Goal: Information Seeking & Learning: Learn about a topic

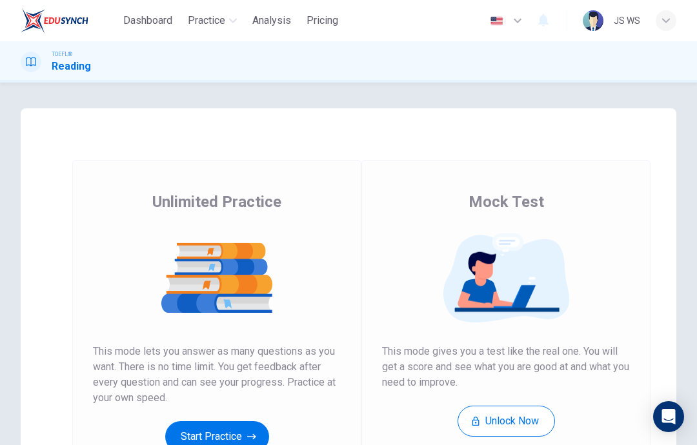
click at [222, 441] on button "Start Practice" at bounding box center [217, 436] width 104 height 31
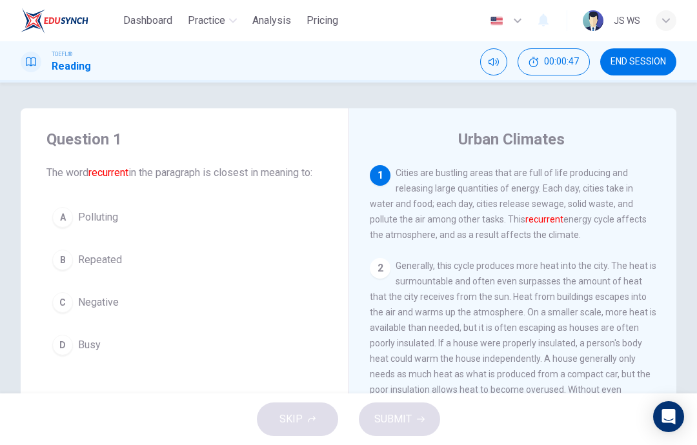
click at [273, 229] on button "A Polluting" at bounding box center [184, 217] width 276 height 32
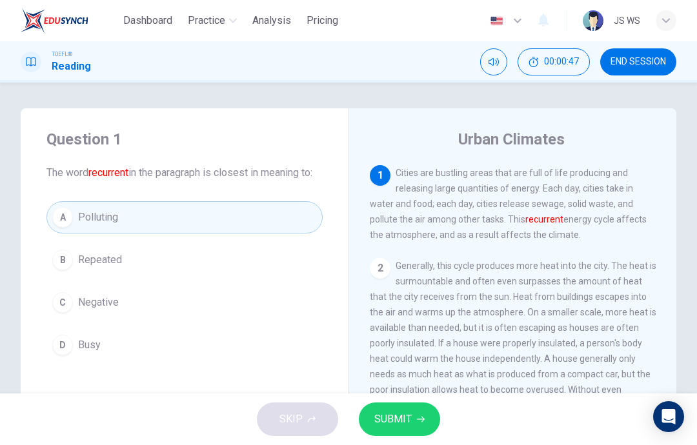
click at [402, 418] on span "SUBMIT" at bounding box center [392, 419] width 37 height 18
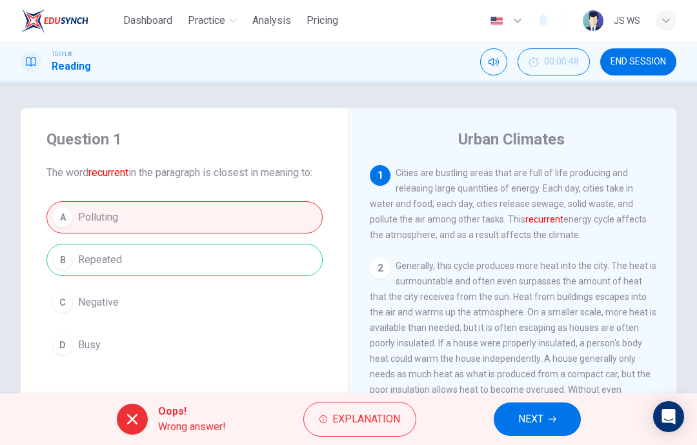
click at [546, 423] on button "NEXT" at bounding box center [536, 420] width 87 height 34
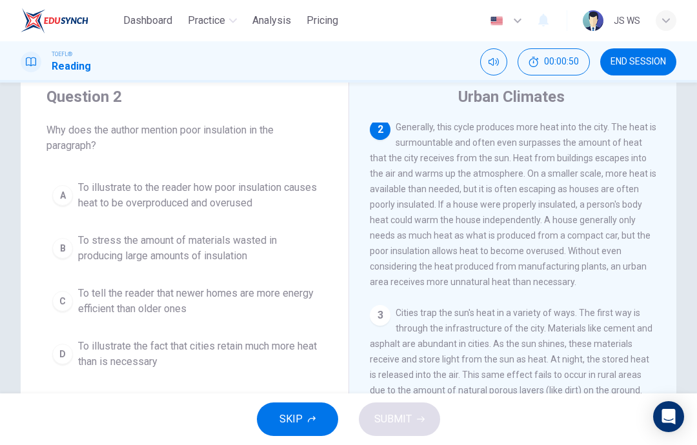
scroll to position [46, 0]
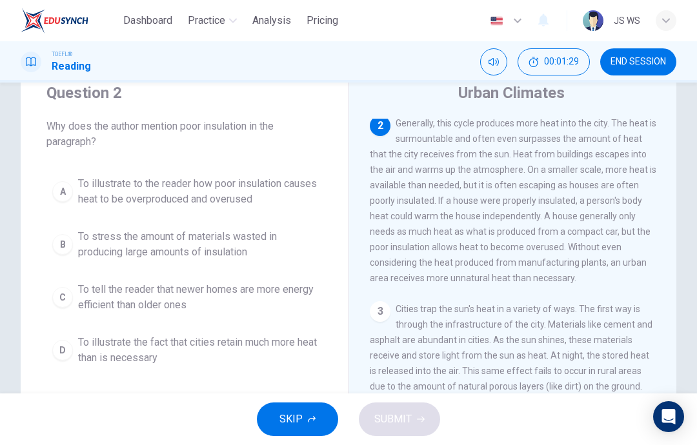
click at [279, 193] on span "To illustrate to the reader how poor insulation causes heat to be overproduced …" at bounding box center [197, 191] width 239 height 31
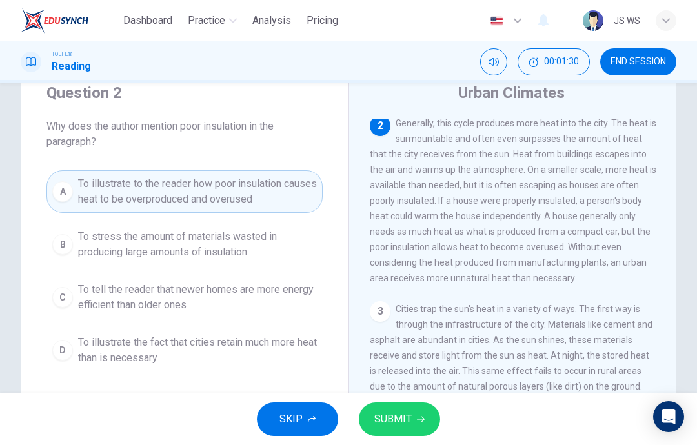
click at [423, 408] on button "SUBMIT" at bounding box center [399, 420] width 81 height 34
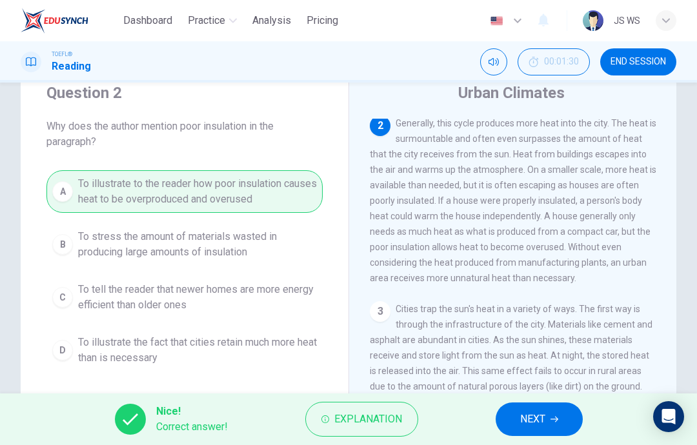
click at [554, 417] on icon "button" at bounding box center [554, 419] width 8 height 8
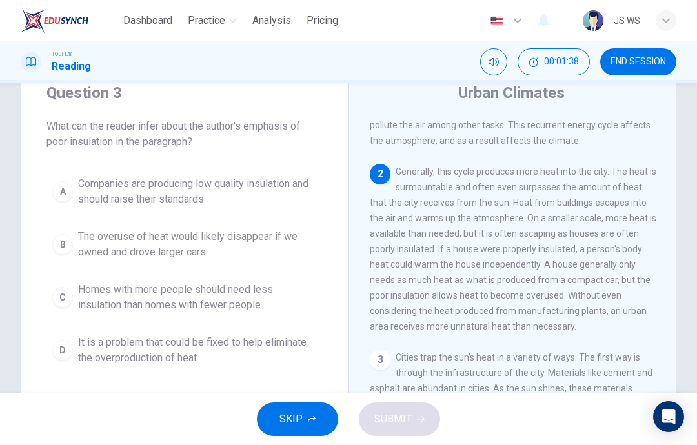
scroll to position [48, 0]
click at [313, 339] on span "It is a problem that could be fixed to help eliminate the overproduction of heat" at bounding box center [197, 350] width 239 height 31
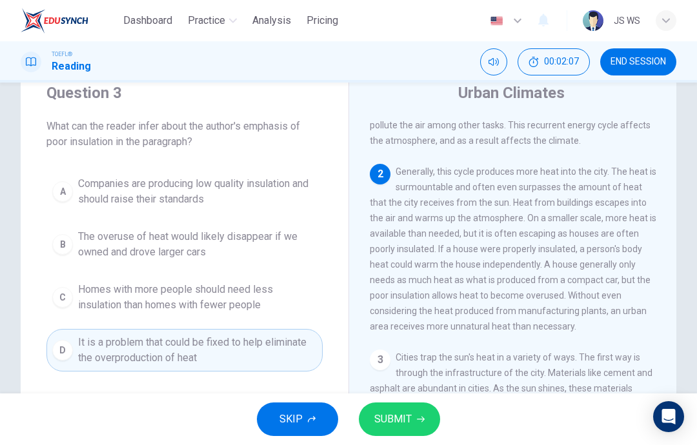
click at [413, 421] on button "SUBMIT" at bounding box center [399, 420] width 81 height 34
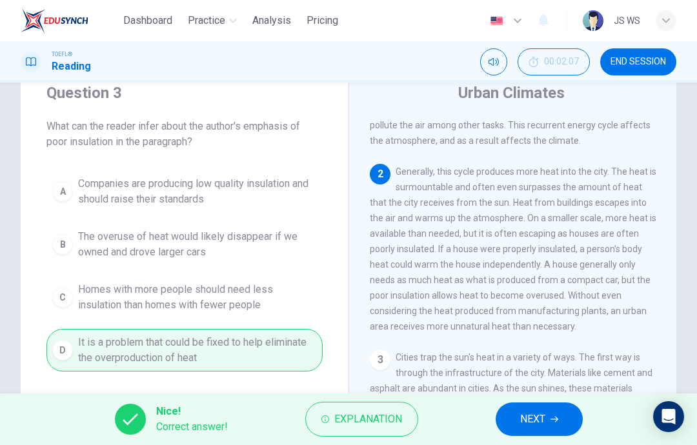
click at [550, 415] on button "NEXT" at bounding box center [538, 420] width 87 height 34
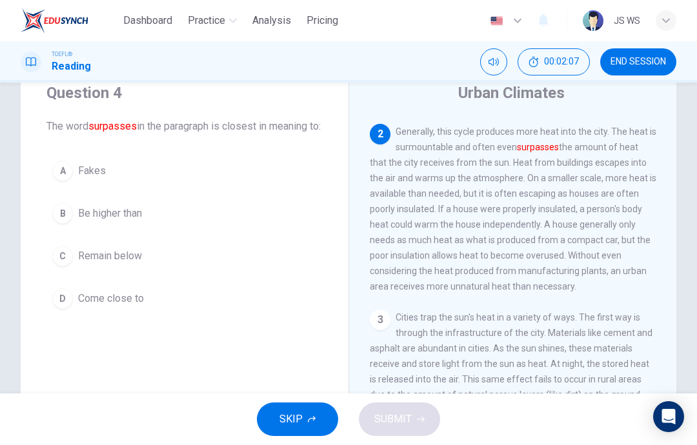
scroll to position [96, 0]
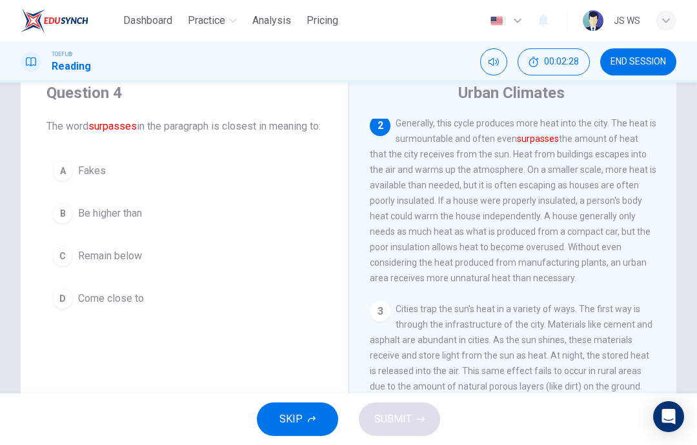
click at [291, 216] on button "B Be higher than" at bounding box center [184, 213] width 276 height 32
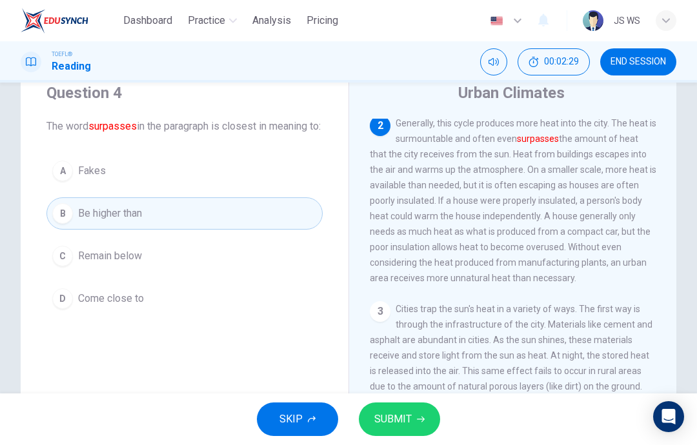
click at [424, 425] on button "SUBMIT" at bounding box center [399, 420] width 81 height 34
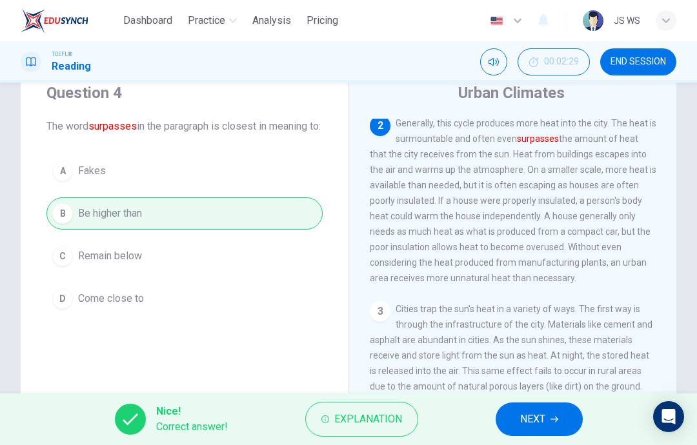
click at [548, 421] on button "NEXT" at bounding box center [538, 420] width 87 height 34
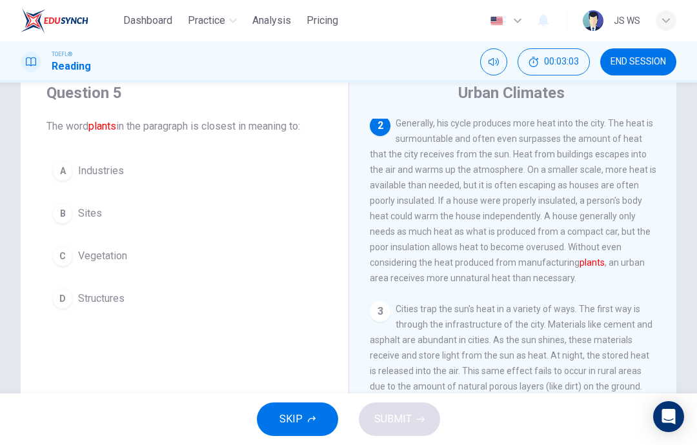
click at [292, 299] on button "D Structures" at bounding box center [184, 299] width 276 height 32
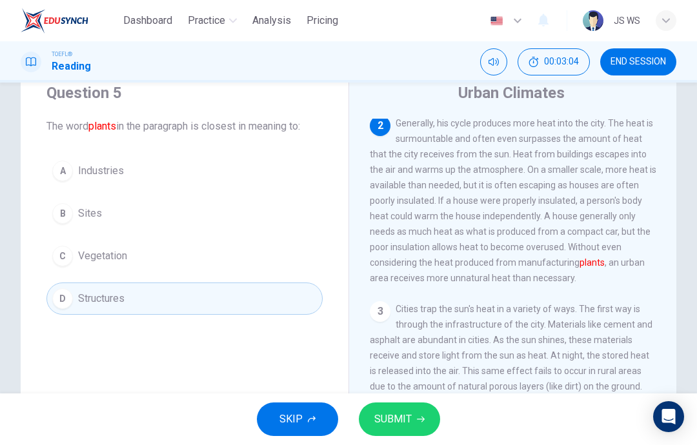
click at [417, 421] on icon "button" at bounding box center [421, 419] width 8 height 8
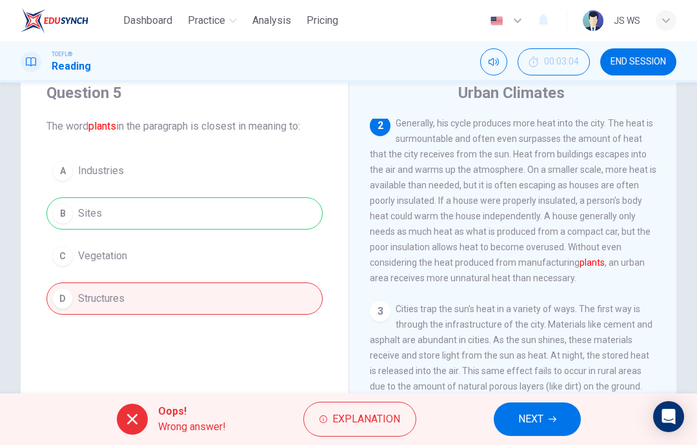
click at [539, 417] on span "NEXT" at bounding box center [530, 419] width 25 height 18
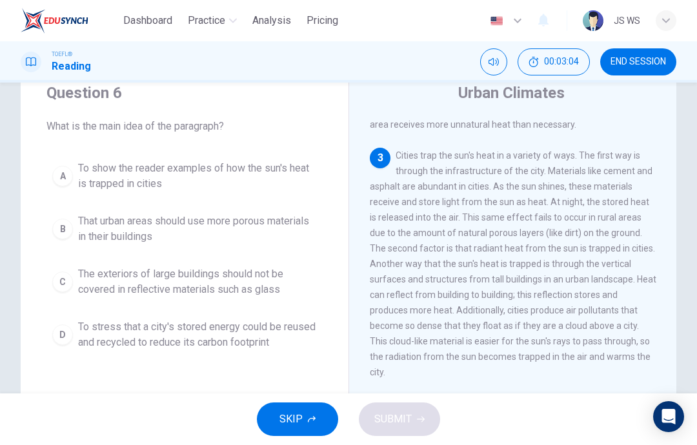
scroll to position [273, 0]
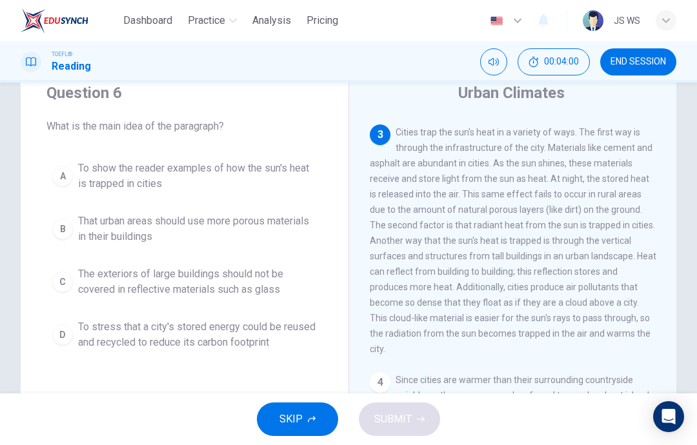
click at [294, 333] on span "To stress that a city's stored energy could be reused and recycled to reduce it…" at bounding box center [197, 334] width 239 height 31
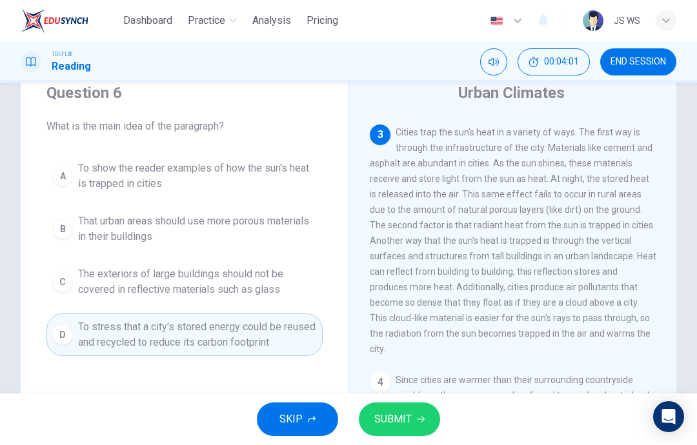
click at [421, 424] on button "SUBMIT" at bounding box center [399, 420] width 81 height 34
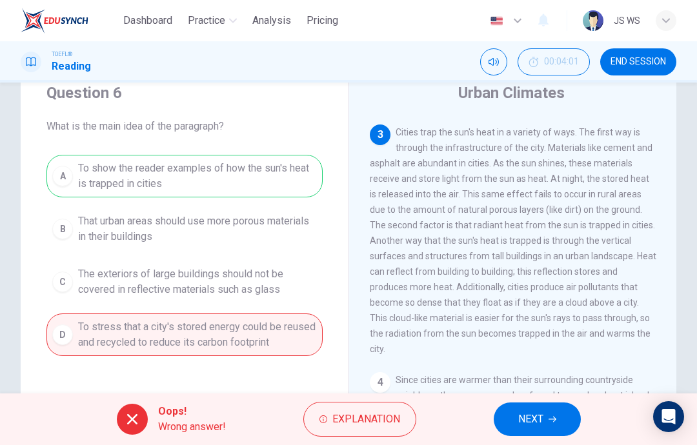
click at [547, 421] on button "NEXT" at bounding box center [536, 420] width 87 height 34
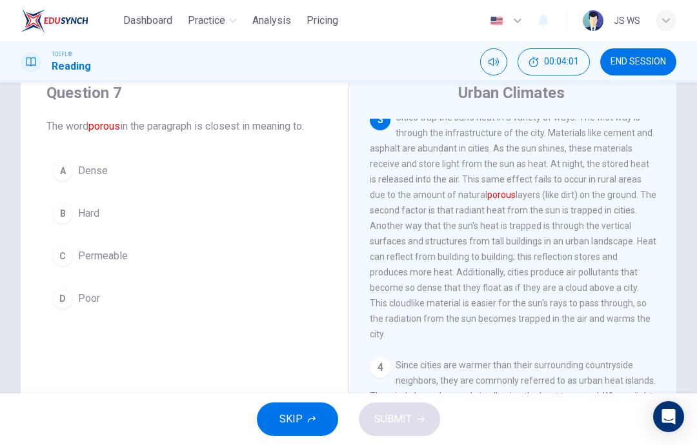
scroll to position [289, 0]
click at [308, 255] on button "C Permeable" at bounding box center [184, 256] width 276 height 32
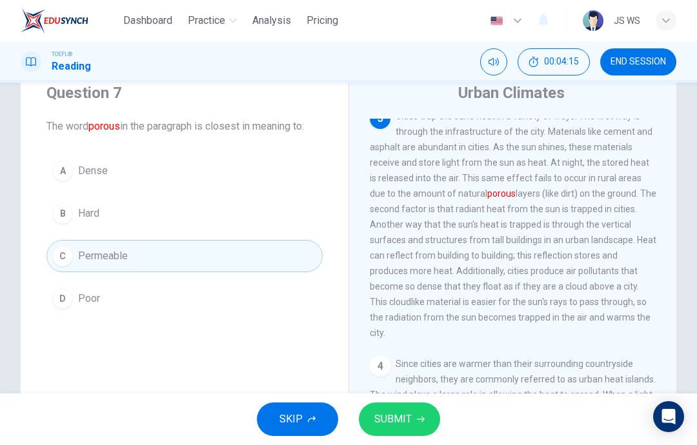
click at [408, 417] on span "SUBMIT" at bounding box center [392, 419] width 37 height 18
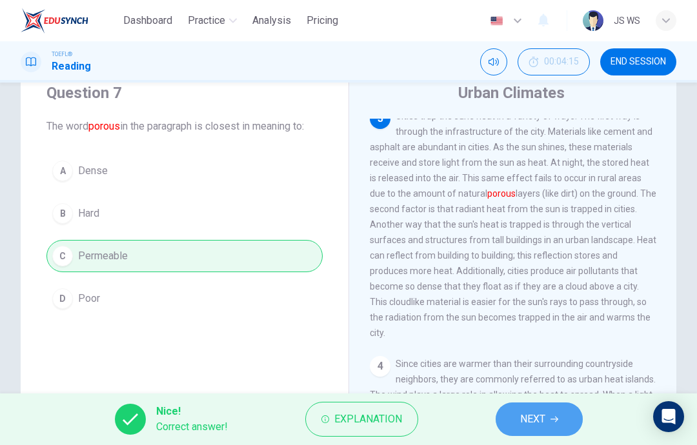
click at [550, 420] on icon "button" at bounding box center [554, 419] width 8 height 8
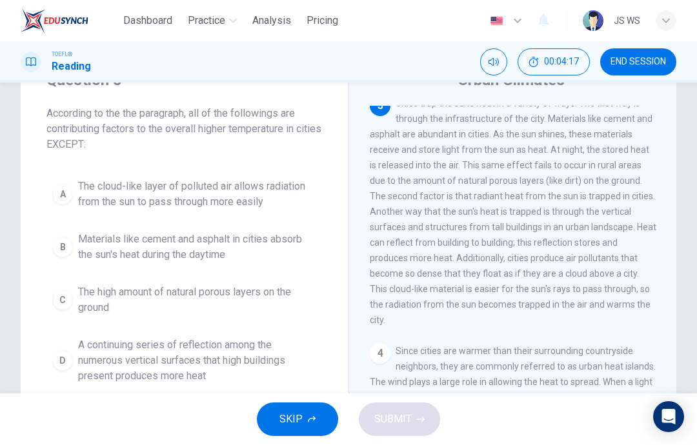
scroll to position [60, 0]
click at [288, 247] on span "Materials like cement and asphalt in cities absorb the sun's heat during the da…" at bounding box center [197, 246] width 239 height 31
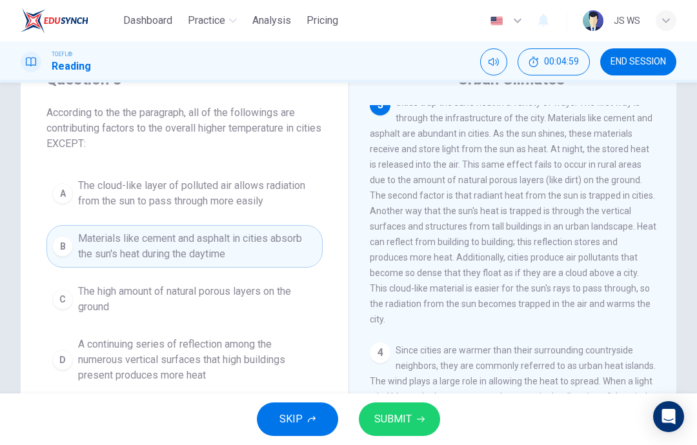
click at [308, 188] on span "The cloud-like layer of polluted air allows radiation from the sun to pass thro…" at bounding box center [197, 193] width 239 height 31
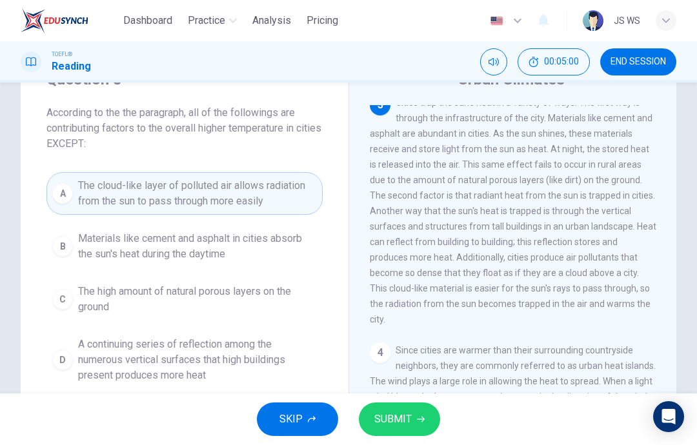
click at [399, 421] on span "SUBMIT" at bounding box center [392, 419] width 37 height 18
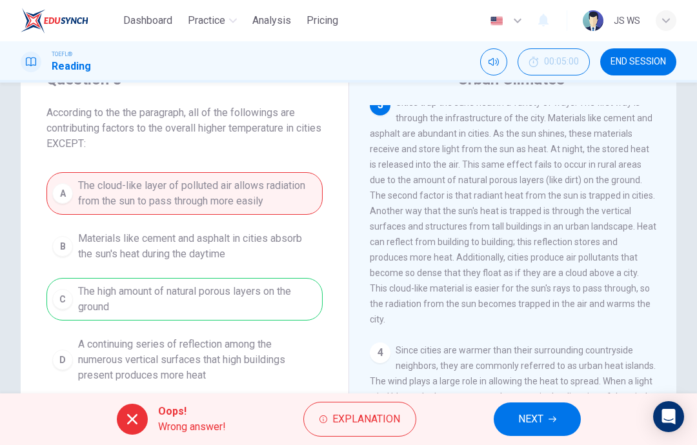
click at [546, 414] on button "NEXT" at bounding box center [536, 420] width 87 height 34
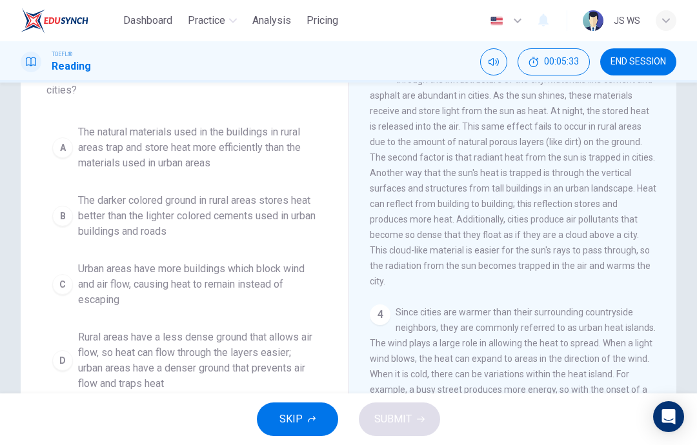
scroll to position [107, 0]
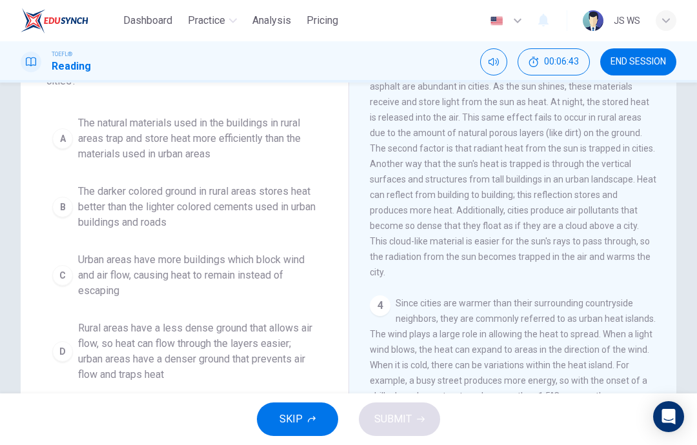
click at [264, 339] on span "Rural areas have a less dense ground that allows air flow, so heat can flow thr…" at bounding box center [197, 352] width 239 height 62
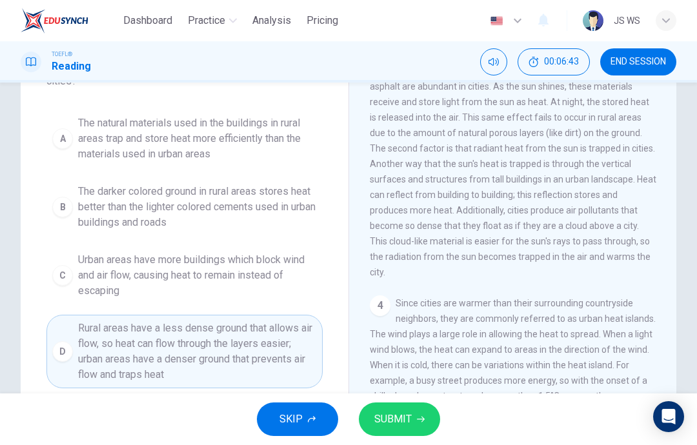
click at [402, 412] on span "SUBMIT" at bounding box center [392, 419] width 37 height 18
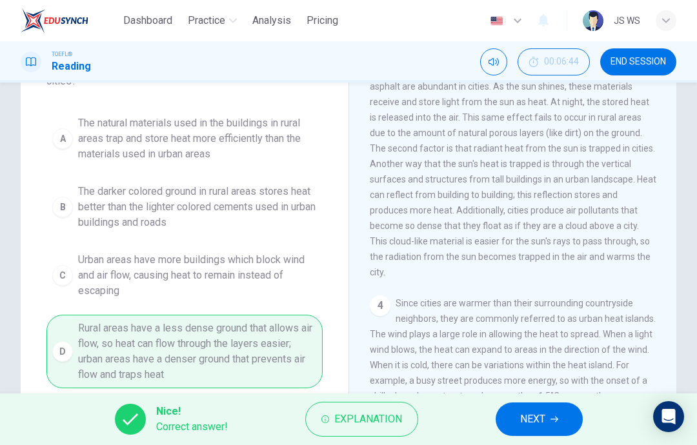
click at [531, 419] on span "NEXT" at bounding box center [532, 419] width 25 height 18
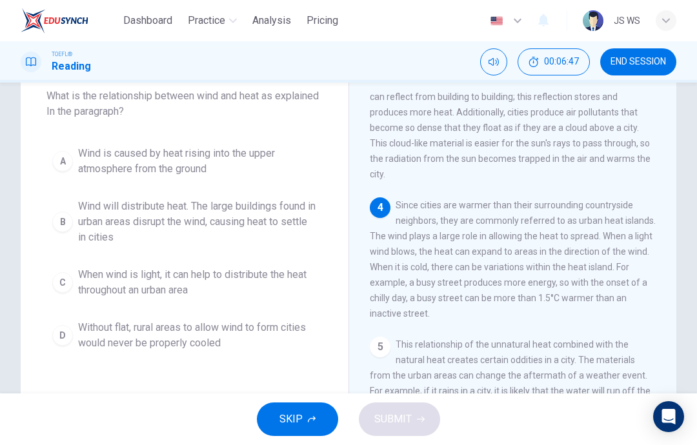
scroll to position [78, 0]
click at [284, 162] on span "Wind is caused by heat rising into the upper atmosphere from the ground" at bounding box center [197, 159] width 239 height 31
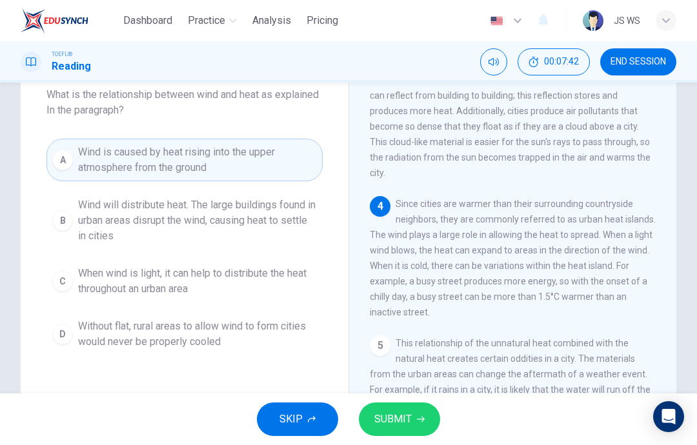
click at [403, 415] on span "SUBMIT" at bounding box center [392, 419] width 37 height 18
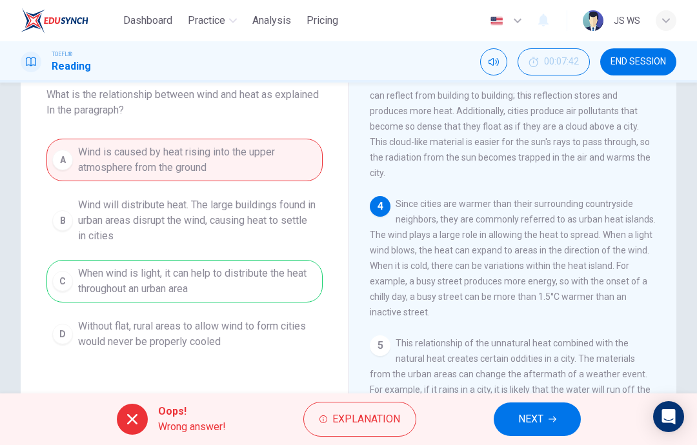
click at [550, 403] on button "NEXT" at bounding box center [536, 420] width 87 height 34
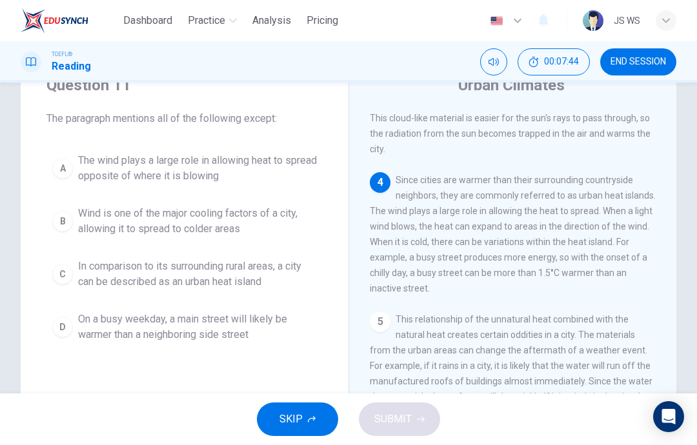
scroll to position [47, 0]
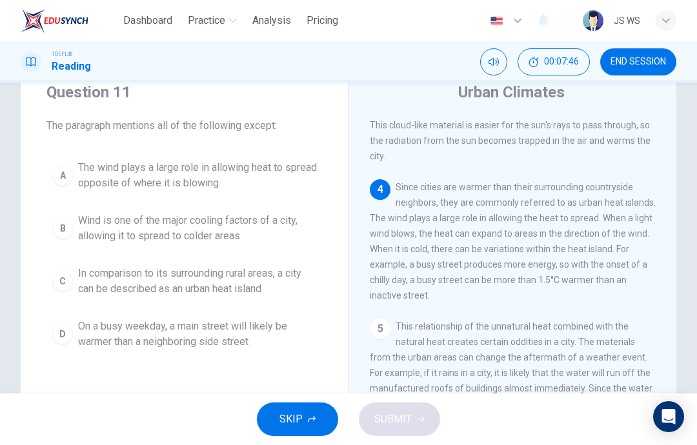
click at [634, 69] on button "END SESSION" at bounding box center [638, 61] width 76 height 27
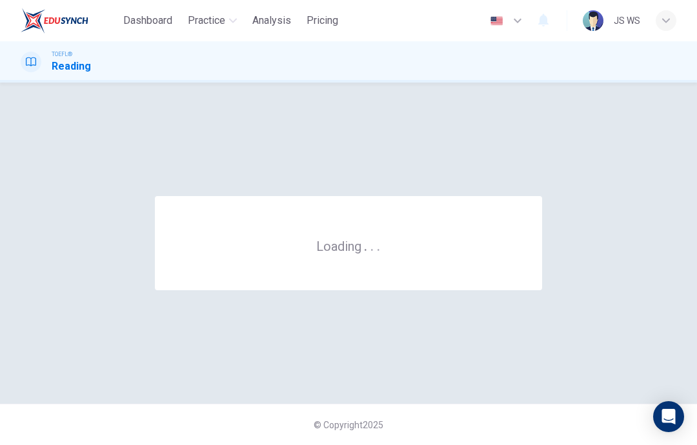
scroll to position [0, 0]
